Goal: Register for event/course

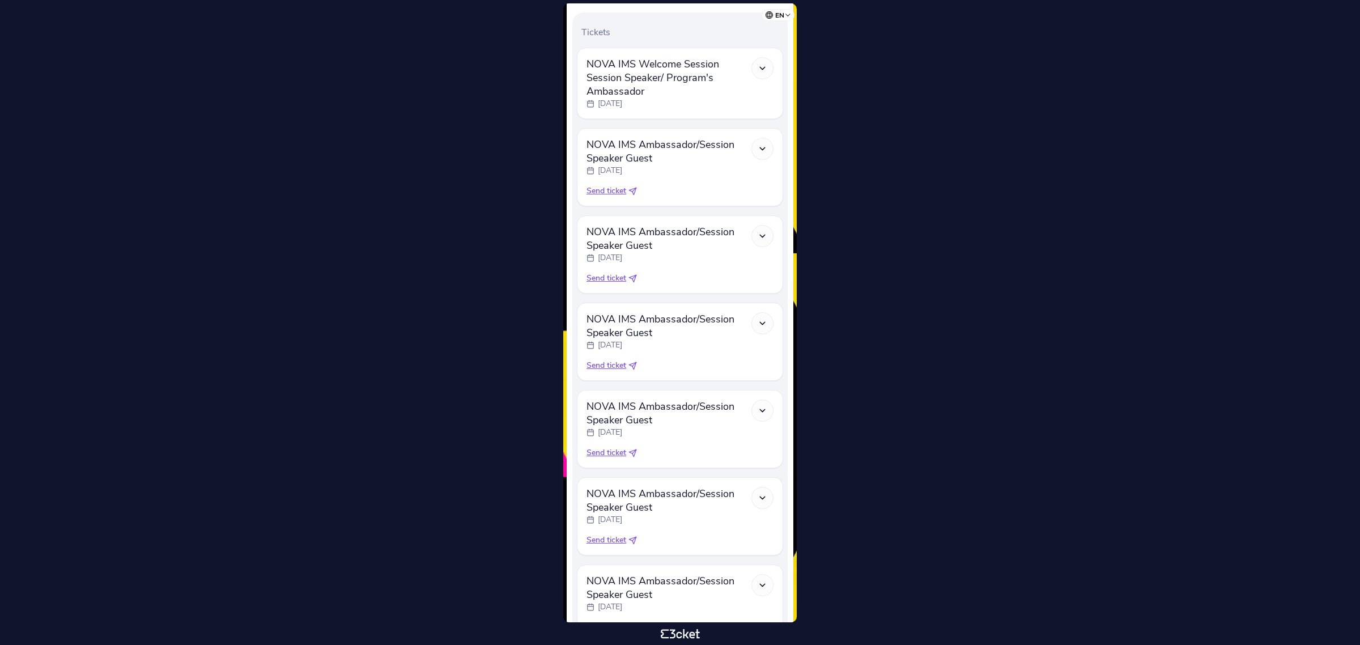
scroll to position [7, 0]
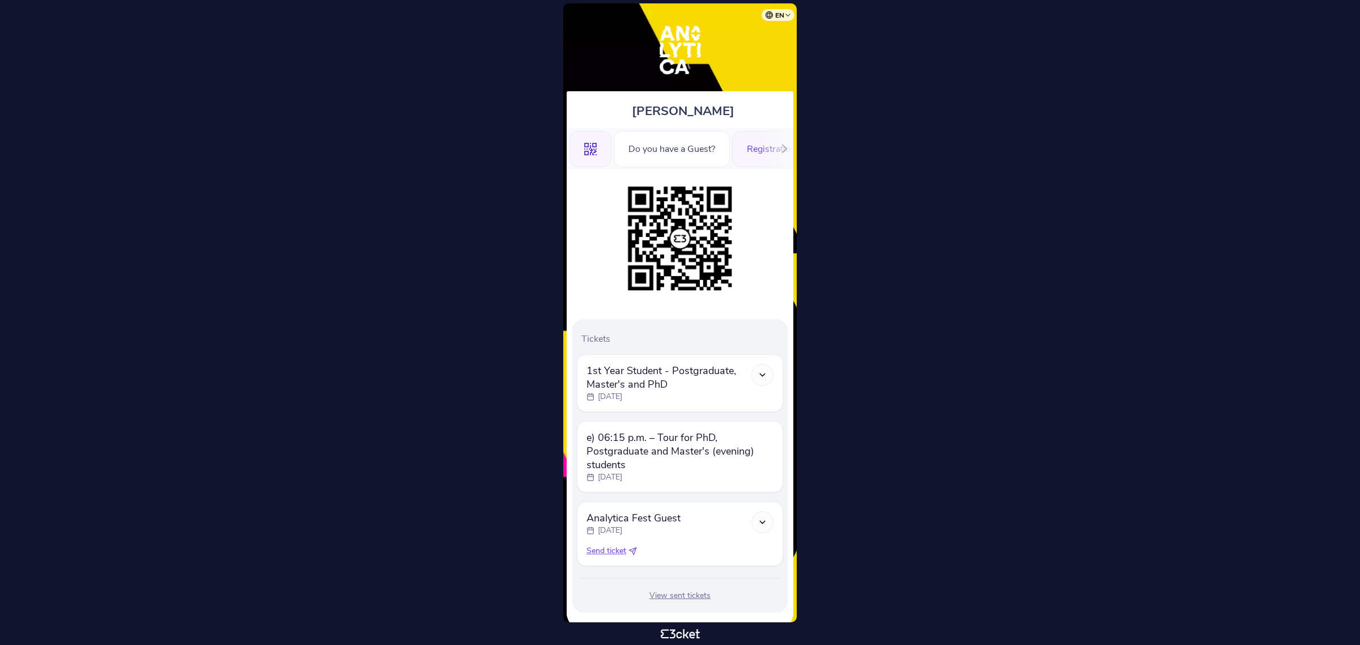
click at [757, 149] on div "Registration Form" at bounding box center [783, 149] width 102 height 36
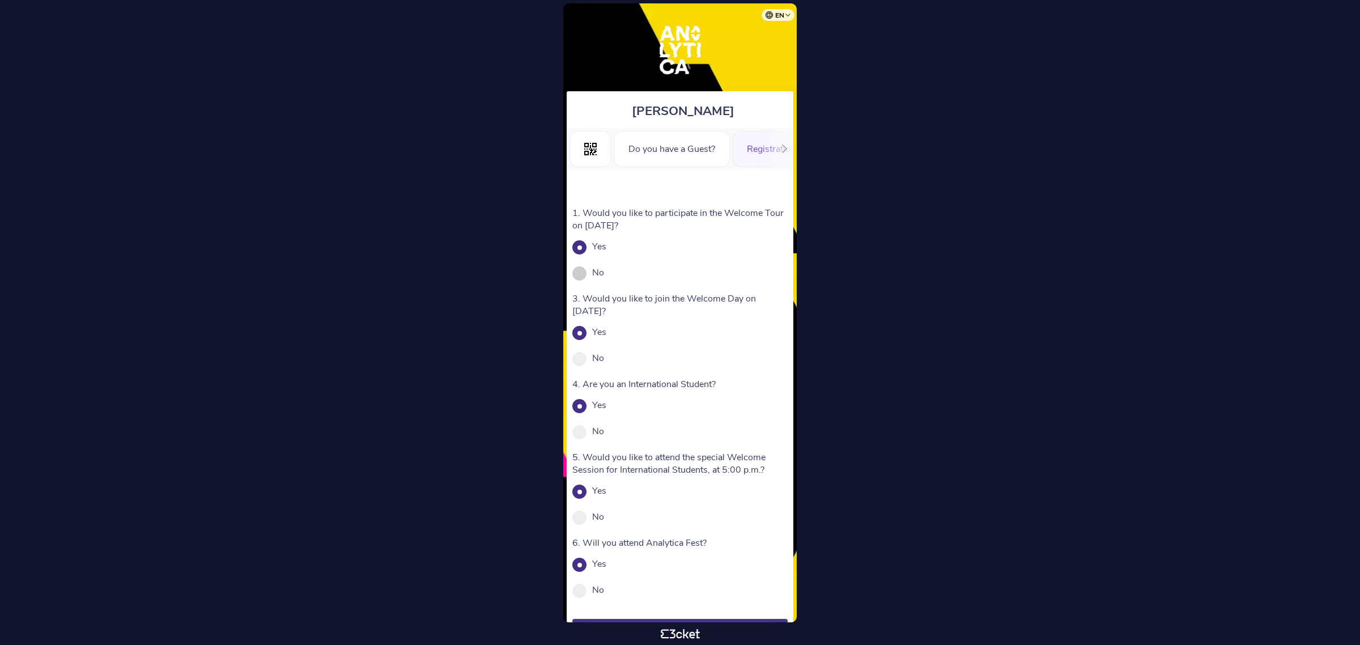
click at [590, 270] on div "No" at bounding box center [680, 272] width 215 height 12
click at [575, 274] on span at bounding box center [580, 273] width 14 height 14
click at [604, 274] on input "No" at bounding box center [610, 278] width 12 height 12
radio input "true"
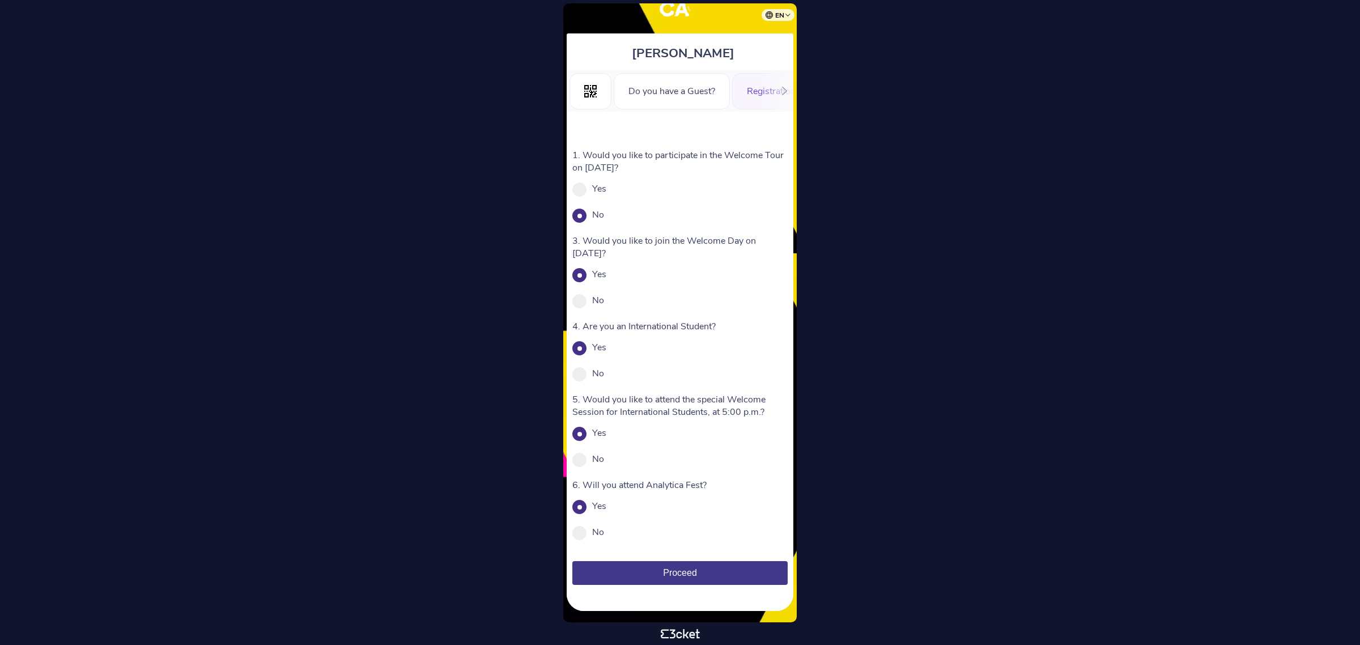
click at [675, 575] on span "Proceed" at bounding box center [680, 573] width 34 height 10
